Goal: Transaction & Acquisition: Book appointment/travel/reservation

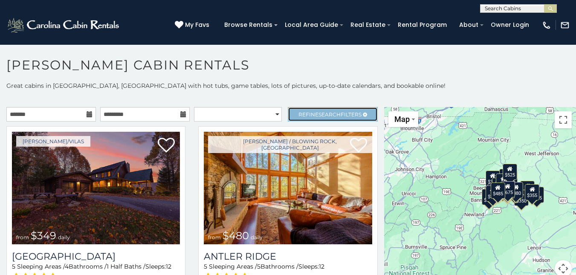
click at [319, 112] on span "Search" at bounding box center [330, 114] width 22 height 6
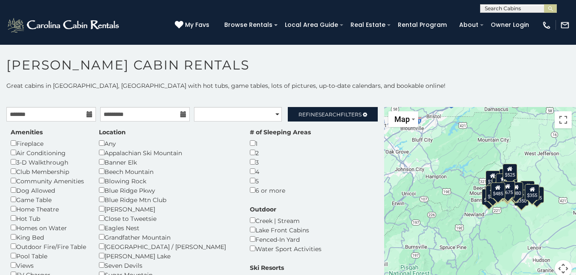
click at [280, 61] on h1 "[PERSON_NAME] Cabin Rentals" at bounding box center [288, 69] width 576 height 24
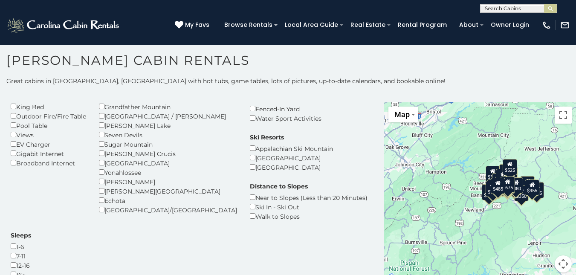
scroll to position [128, 0]
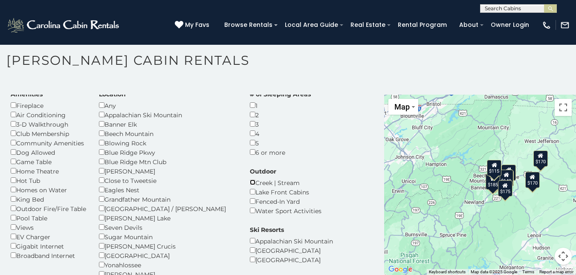
scroll to position [43, 0]
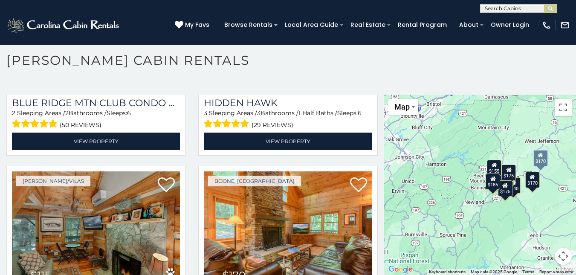
scroll to position [1423, 0]
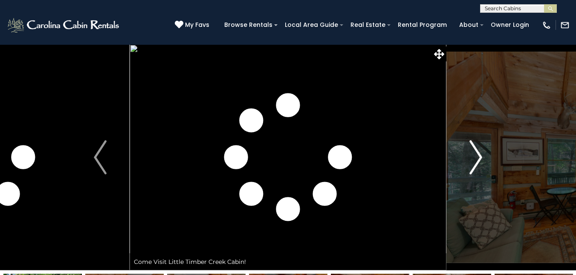
click at [480, 153] on img "Next" at bounding box center [476, 157] width 13 height 34
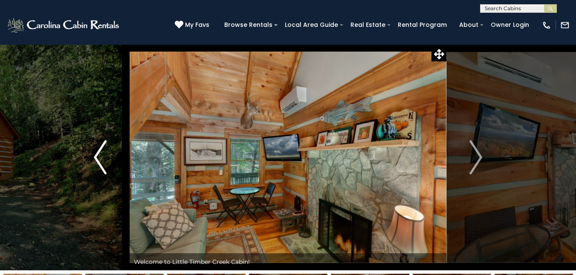
click at [119, 154] on button "Previous" at bounding box center [100, 157] width 59 height 226
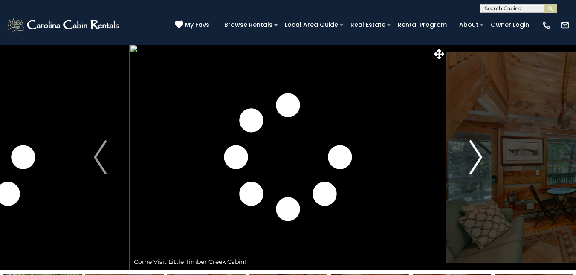
click at [471, 157] on img "Next" at bounding box center [476, 157] width 13 height 34
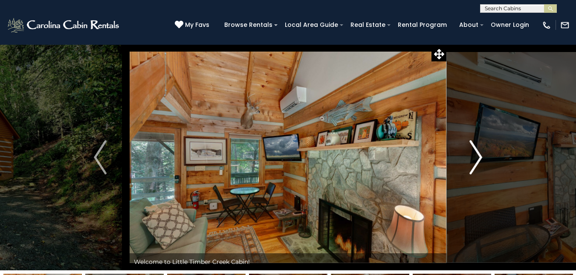
click at [471, 157] on img "Next" at bounding box center [476, 157] width 13 height 34
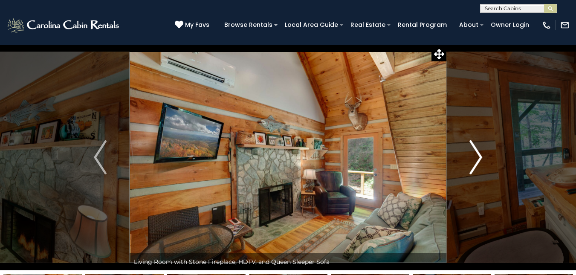
click at [471, 157] on img "Next" at bounding box center [476, 157] width 13 height 34
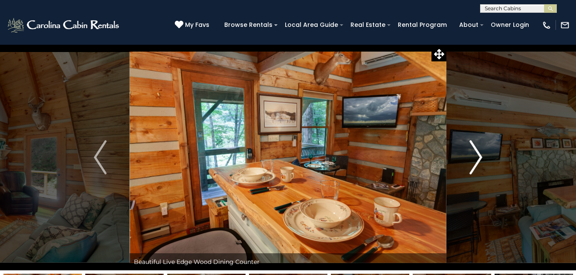
click at [471, 157] on img "Next" at bounding box center [476, 157] width 13 height 34
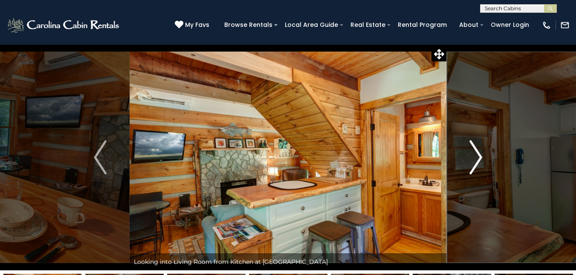
click at [471, 157] on img "Next" at bounding box center [476, 157] width 13 height 34
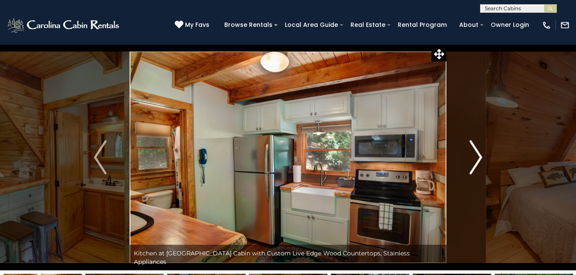
click at [471, 157] on img "Next" at bounding box center [476, 157] width 13 height 34
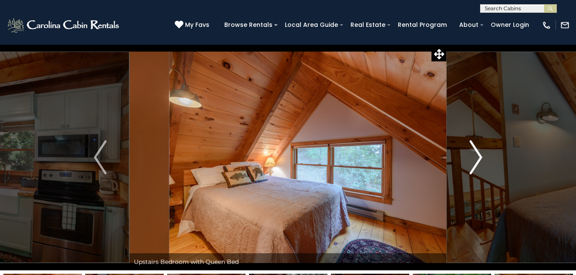
click at [471, 157] on img "Next" at bounding box center [476, 157] width 13 height 34
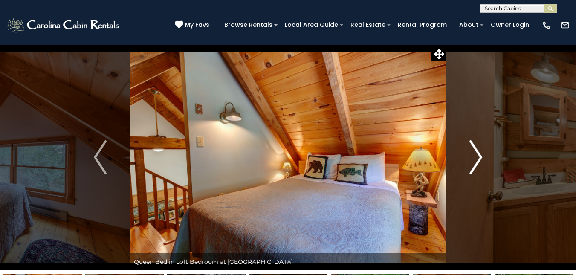
click at [471, 157] on img "Next" at bounding box center [476, 157] width 13 height 34
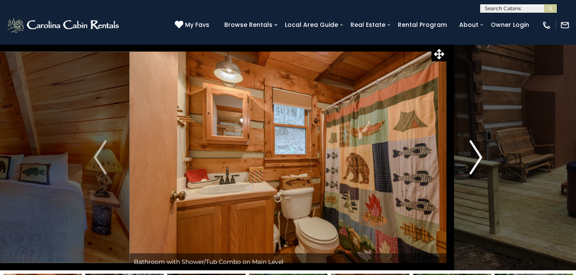
click at [471, 157] on img "Next" at bounding box center [476, 157] width 13 height 34
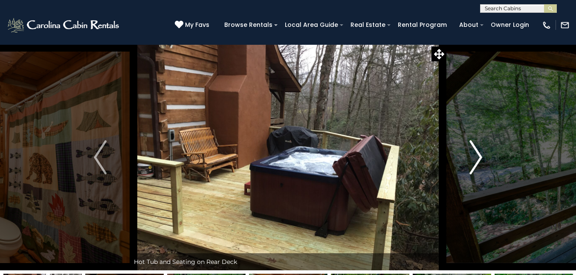
click at [471, 157] on img "Next" at bounding box center [476, 157] width 13 height 34
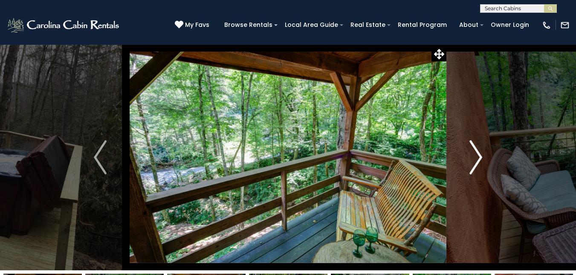
click at [471, 157] on img "Next" at bounding box center [476, 157] width 13 height 34
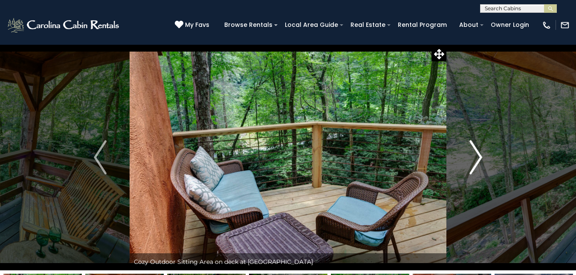
click at [471, 157] on img "Next" at bounding box center [476, 157] width 13 height 34
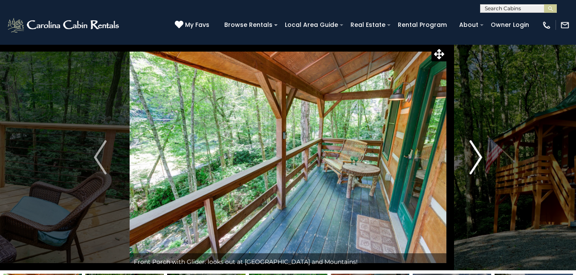
click at [471, 157] on img "Next" at bounding box center [476, 157] width 13 height 34
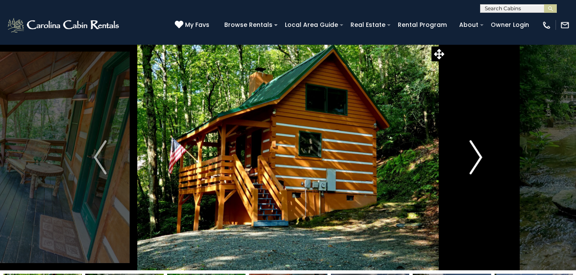
click at [471, 157] on img "Next" at bounding box center [476, 157] width 13 height 34
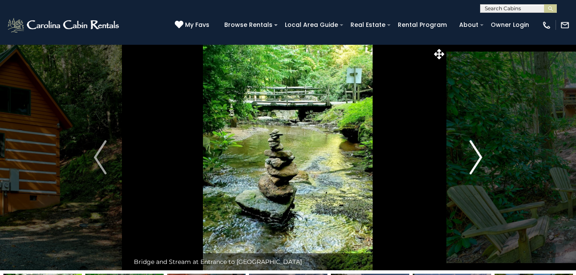
click at [471, 157] on img "Next" at bounding box center [476, 157] width 13 height 34
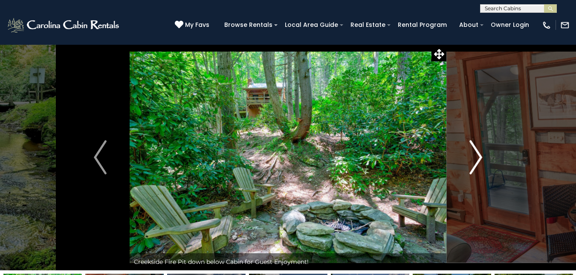
click at [471, 157] on img "Next" at bounding box center [476, 157] width 13 height 34
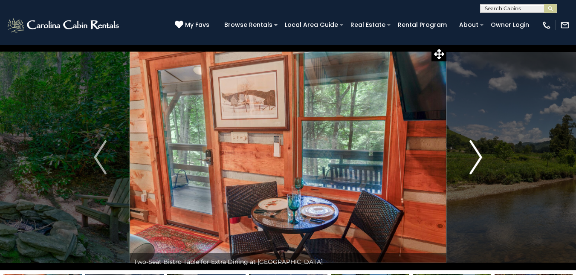
click at [469, 157] on button "Next" at bounding box center [476, 157] width 59 height 226
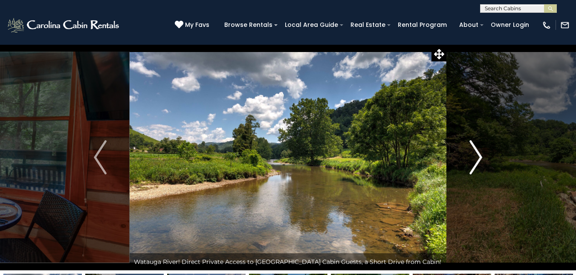
click at [469, 157] on button "Next" at bounding box center [476, 157] width 59 height 226
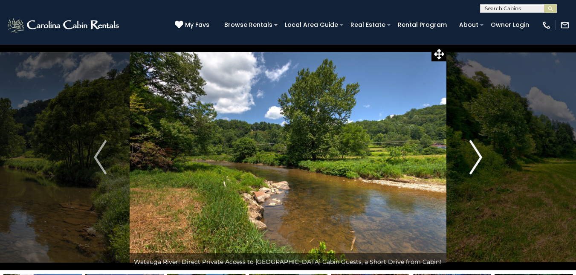
click at [469, 157] on button "Next" at bounding box center [476, 157] width 59 height 226
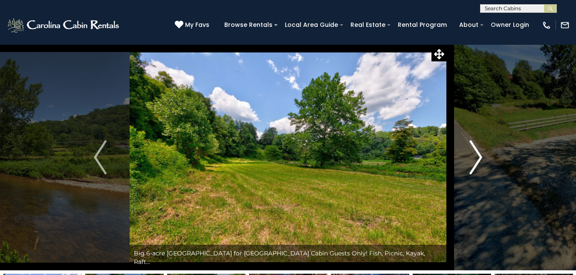
click at [469, 157] on button "Next" at bounding box center [476, 157] width 59 height 226
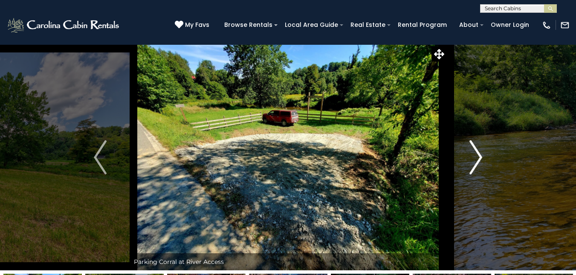
click at [475, 145] on img "Next" at bounding box center [476, 157] width 13 height 34
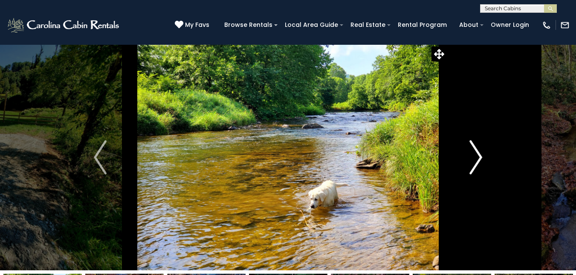
click at [475, 145] on img "Next" at bounding box center [476, 157] width 13 height 34
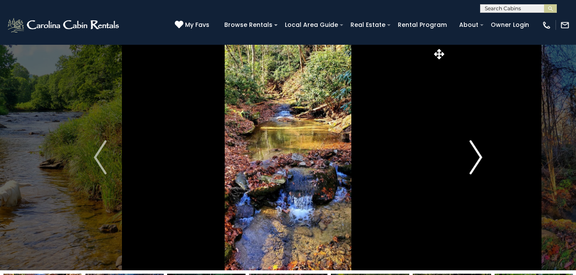
click at [475, 145] on img "Next" at bounding box center [476, 157] width 13 height 34
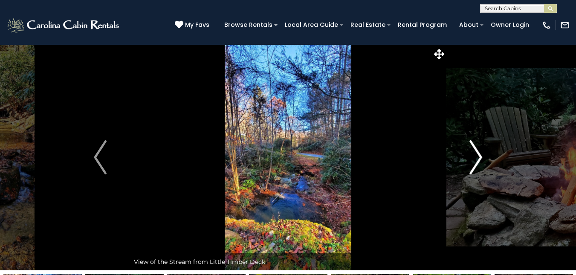
click at [474, 153] on img "Next" at bounding box center [476, 157] width 13 height 34
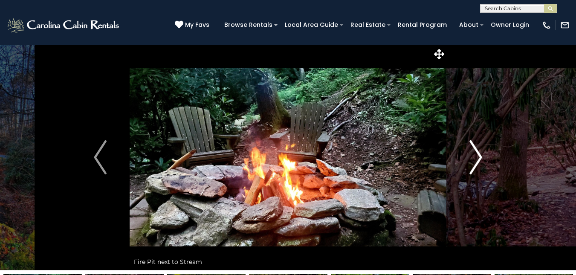
click at [474, 153] on img "Next" at bounding box center [476, 157] width 13 height 34
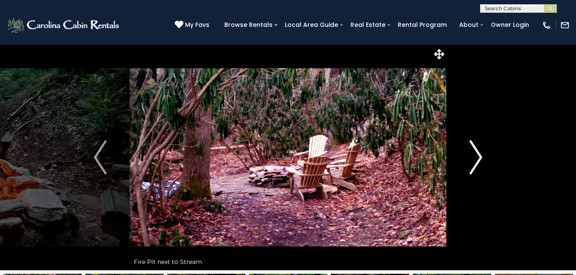
click at [474, 153] on img "Next" at bounding box center [476, 157] width 13 height 34
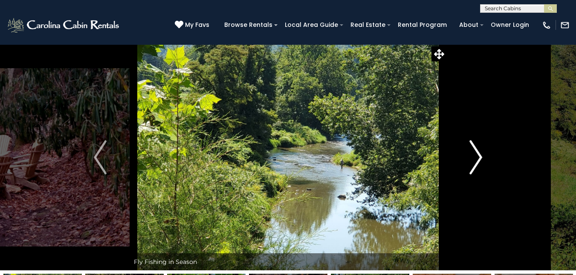
click at [474, 153] on img "Next" at bounding box center [476, 157] width 13 height 34
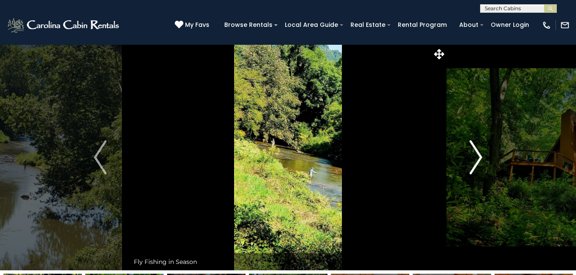
click at [474, 153] on img "Next" at bounding box center [476, 157] width 13 height 34
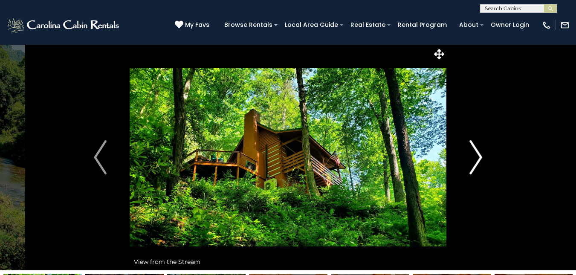
click at [474, 153] on img "Next" at bounding box center [476, 157] width 13 height 34
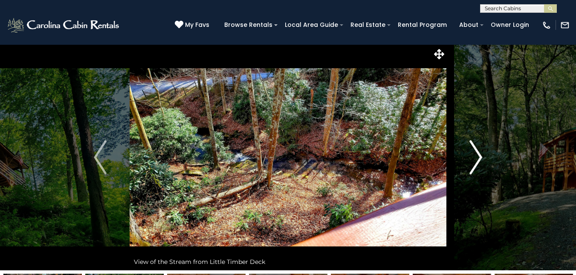
click at [474, 153] on img "Next" at bounding box center [476, 157] width 13 height 34
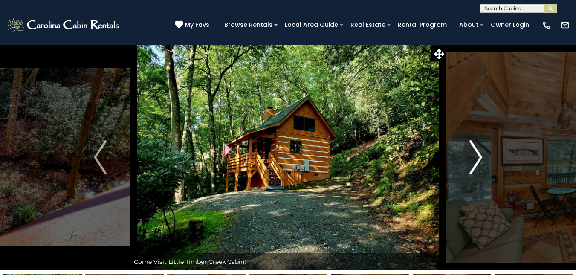
click at [474, 153] on img "Next" at bounding box center [476, 157] width 13 height 34
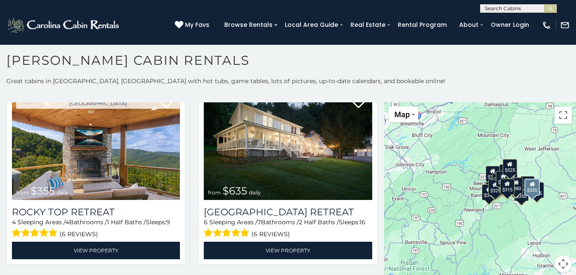
scroll to position [512, 0]
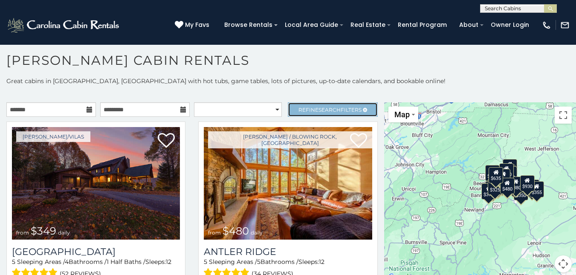
click at [313, 104] on link "Refine Search Filters" at bounding box center [333, 109] width 90 height 15
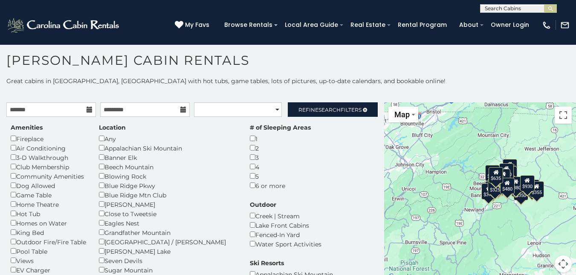
click at [388, 65] on h1 "[PERSON_NAME] Cabin Rentals" at bounding box center [288, 64] width 576 height 24
click at [288, 211] on div "Creek | Stream" at bounding box center [286, 215] width 72 height 9
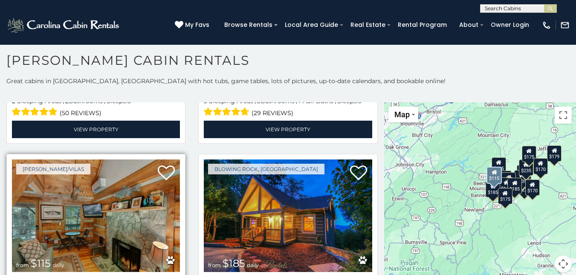
scroll to position [2228, 0]
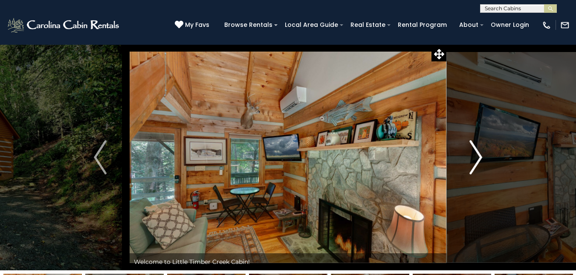
click at [473, 156] on img "Next" at bounding box center [476, 157] width 13 height 34
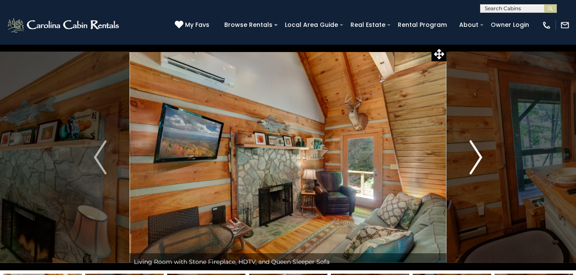
click at [472, 156] on img "Next" at bounding box center [476, 157] width 13 height 34
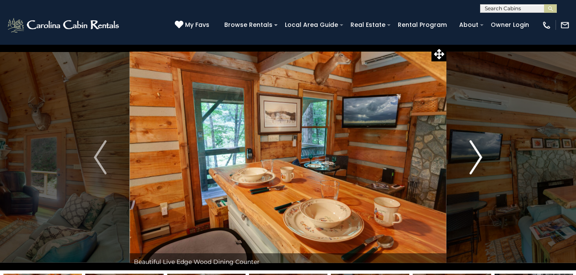
click at [472, 156] on img "Next" at bounding box center [476, 157] width 13 height 34
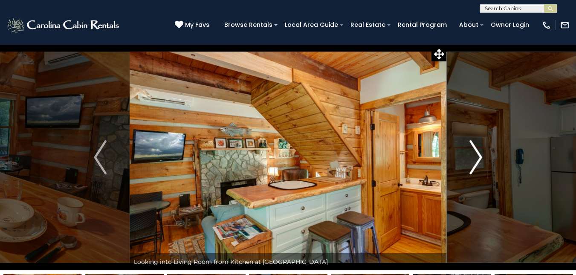
click at [471, 157] on img "Next" at bounding box center [476, 157] width 13 height 34
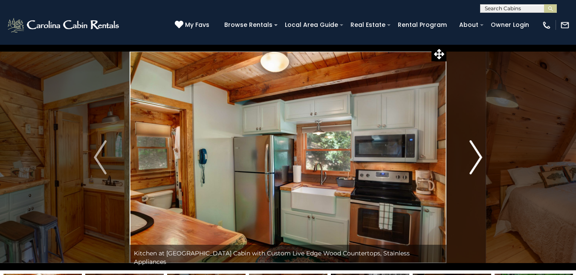
click at [471, 157] on img "Next" at bounding box center [476, 157] width 13 height 34
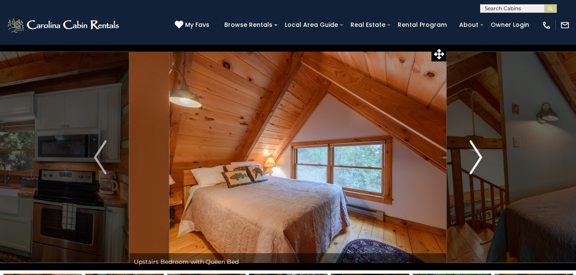
click at [471, 157] on img "Next" at bounding box center [476, 157] width 13 height 34
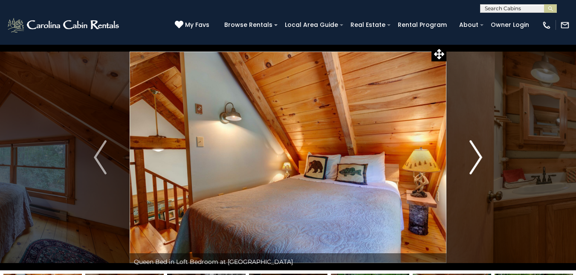
click at [471, 157] on img "Next" at bounding box center [476, 157] width 13 height 34
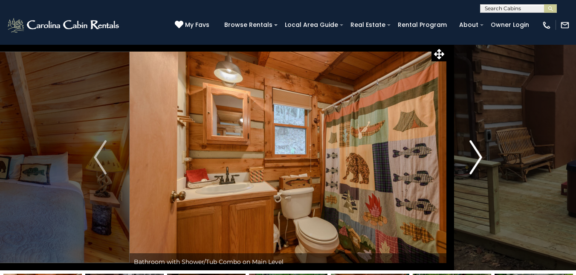
click at [471, 157] on img "Next" at bounding box center [476, 157] width 13 height 34
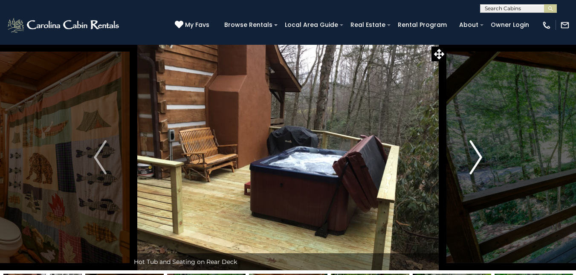
click at [471, 157] on img "Next" at bounding box center [476, 157] width 13 height 34
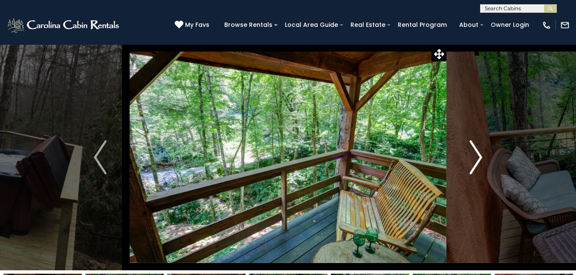
click at [471, 157] on img "Next" at bounding box center [476, 157] width 13 height 34
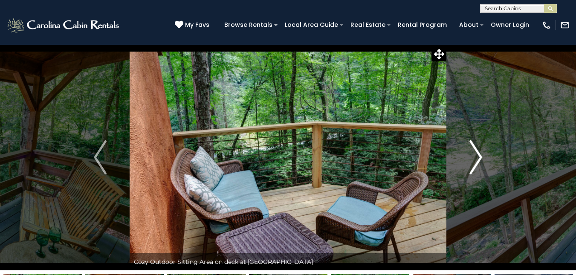
click at [468, 159] on button "Next" at bounding box center [476, 157] width 59 height 226
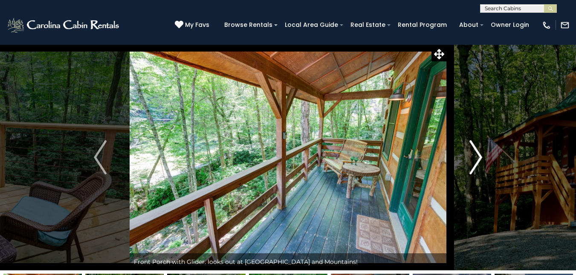
click at [467, 161] on button "Next" at bounding box center [476, 157] width 59 height 226
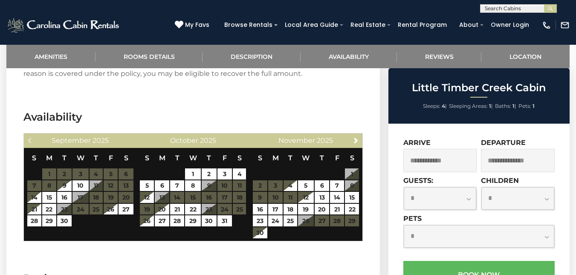
scroll to position [1356, 0]
